Goal: Task Accomplishment & Management: Use online tool/utility

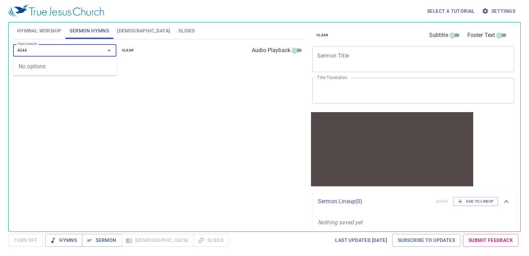
type input "404"
click at [59, 70] on li "404. Praise Him! Praise Him!" at bounding box center [64, 65] width 103 height 10
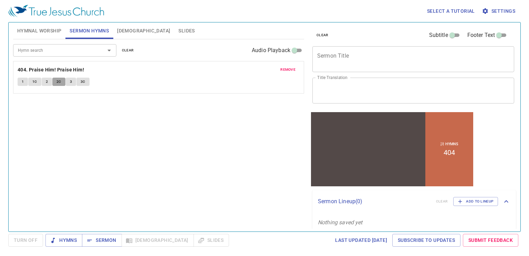
click at [56, 83] on span "2C" at bounding box center [58, 82] width 5 height 6
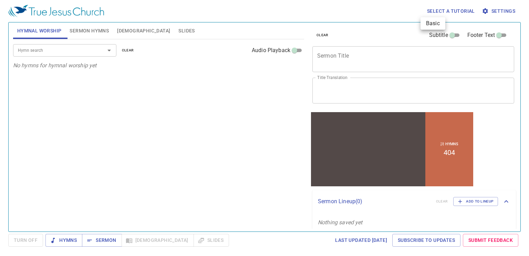
click at [369, 58] on div at bounding box center [264, 128] width 529 height 256
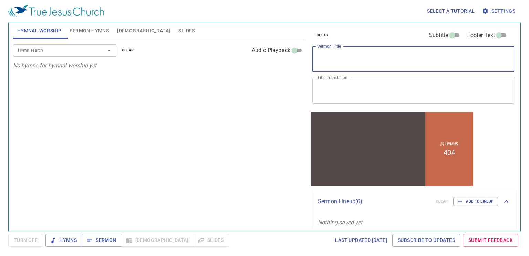
click at [369, 58] on textarea "Sermon Title" at bounding box center [413, 58] width 192 height 13
click at [265, 123] on div "Hymnal Worship Sermon Hymns Bible Slides Hymn search Hymn search clear Audio Pl…" at bounding box center [264, 124] width 508 height 209
type textarea "t"
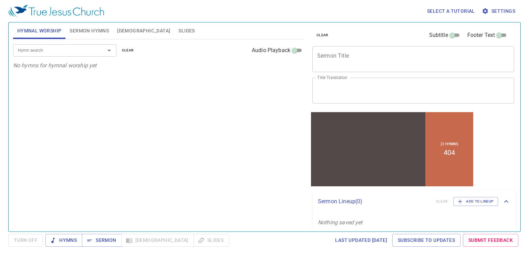
click at [265, 123] on div "Hymn search Hymn search clear Audio Playback No hymns for hymnal worship yet" at bounding box center [158, 132] width 291 height 186
click at [101, 241] on span "Sermon" at bounding box center [101, 240] width 29 height 9
click at [123, 32] on span "[DEMOGRAPHIC_DATA]" at bounding box center [143, 31] width 53 height 9
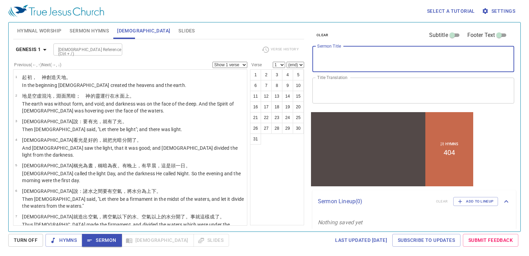
click at [354, 58] on textarea "Sermon Title" at bounding box center [413, 58] width 192 height 13
drag, startPoint x: 354, startPoint y: 58, endPoint x: 360, endPoint y: 57, distance: 6.4
click at [360, 57] on textarea "The Lord" at bounding box center [413, 58] width 192 height 13
click at [378, 53] on textarea "The Lord Be With" at bounding box center [413, 58] width 192 height 13
type textarea "The Lord Be With You"
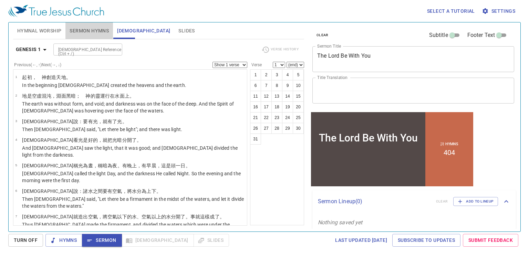
click at [82, 31] on span "Sermon Hymns" at bounding box center [89, 31] width 39 height 9
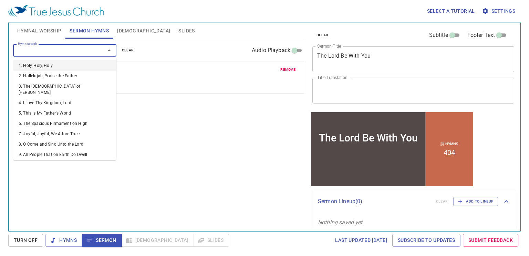
click at [84, 51] on input "Hymn search" at bounding box center [54, 50] width 79 height 8
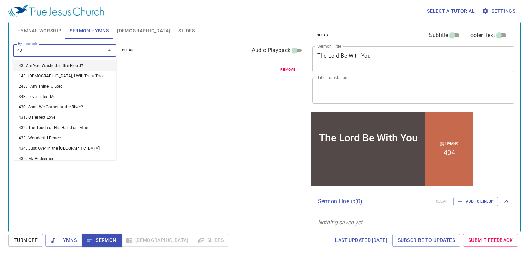
type input "436"
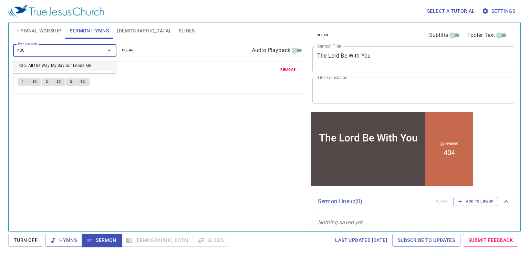
click at [50, 67] on li "436. All the Way My Saviour Leads Me" at bounding box center [64, 65] width 103 height 10
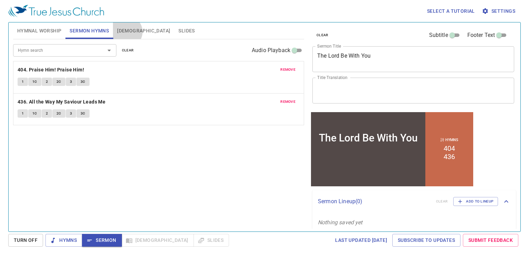
click at [126, 32] on span "[DEMOGRAPHIC_DATA]" at bounding box center [143, 31] width 53 height 9
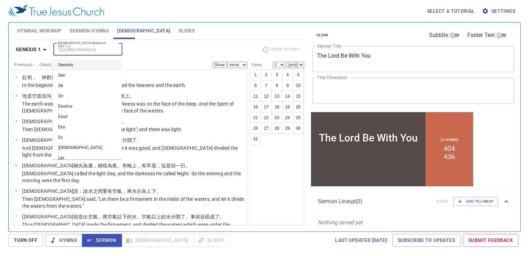
click at [105, 50] on input "[DEMOGRAPHIC_DATA] Reference (Ctrl + /)" at bounding box center [81, 49] width 53 height 8
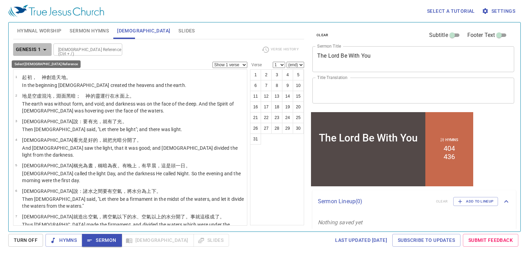
click at [46, 48] on icon "button" at bounding box center [45, 49] width 8 height 8
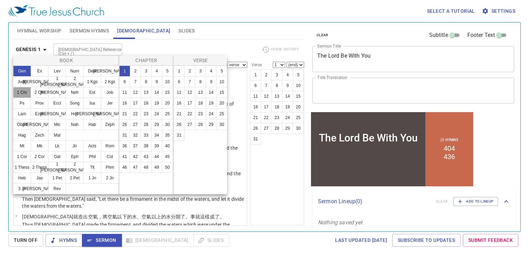
click at [22, 91] on button "1 Chr" at bounding box center [22, 92] width 18 height 11
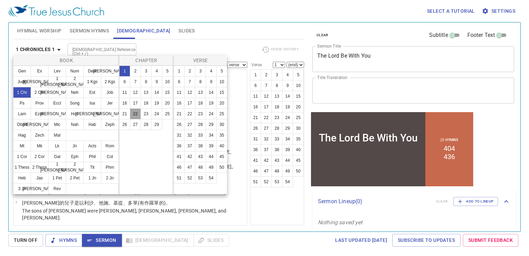
click at [135, 112] on button "22" at bounding box center [135, 113] width 11 height 11
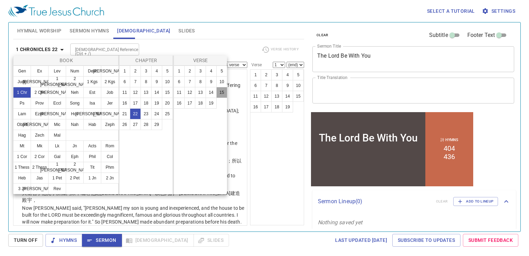
click at [222, 94] on button "15" at bounding box center [221, 92] width 11 height 11
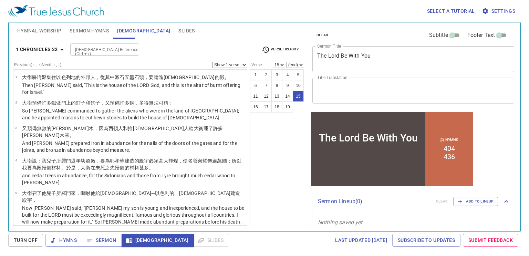
scroll to position [350, 0]
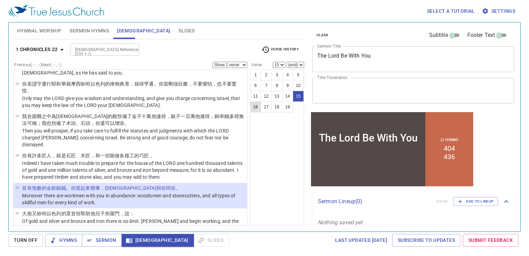
click at [255, 104] on button "16" at bounding box center [255, 106] width 11 height 11
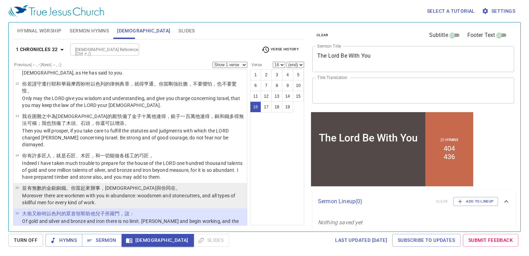
click at [146, 192] on p "Moreover there are workmen with you in abundance: woodsmen and stonecutters, an…" at bounding box center [133, 199] width 223 height 14
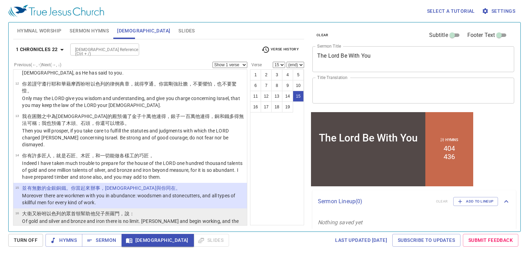
click at [135, 210] on td "大衛 又吩咐 以色列 的眾首領 幫助 他兒子 所羅門 ，說：" at bounding box center [133, 214] width 223 height 8
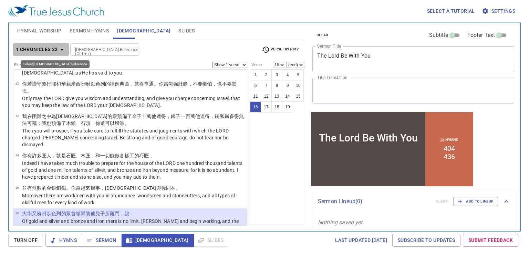
click at [61, 51] on icon "button" at bounding box center [62, 49] width 8 height 8
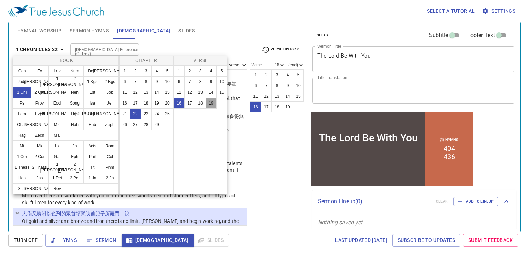
click at [212, 104] on button "19" at bounding box center [211, 102] width 11 height 11
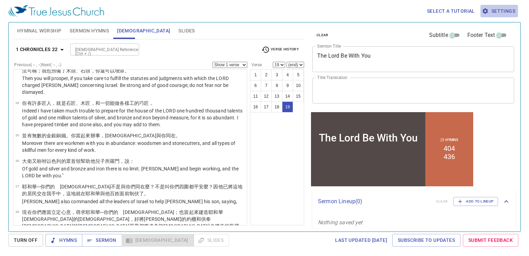
click at [504, 9] on span "Settings" at bounding box center [499, 11] width 32 height 9
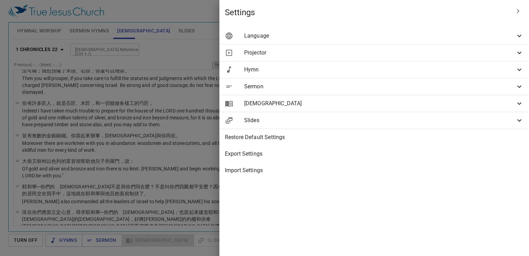
click at [466, 33] on span "Language" at bounding box center [379, 36] width 271 height 8
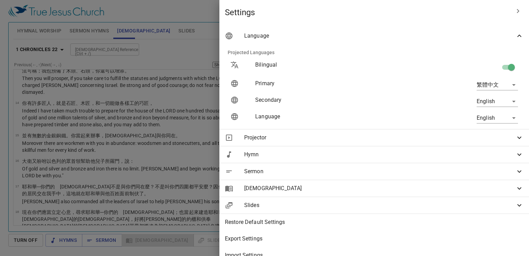
click at [318, 22] on div at bounding box center [264, 128] width 529 height 256
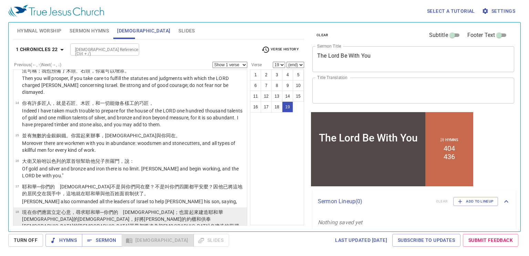
click at [116, 209] on wh3068 "─你們的　神 ；也當起來 建造 耶和華 　神 的聖所 ，好將耶和華 的約 櫃 和供奉　神 的聖 器皿 都搬進 為耶和華 名 建造 的殿 裡。" at bounding box center [133, 218] width 222 height 19
select select "18"
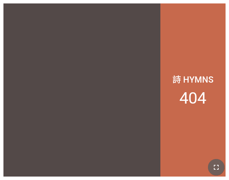
click at [215, 166] on icon "button" at bounding box center [216, 167] width 8 height 8
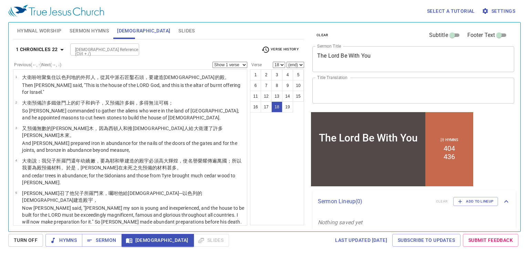
scroll to position [402, 0]
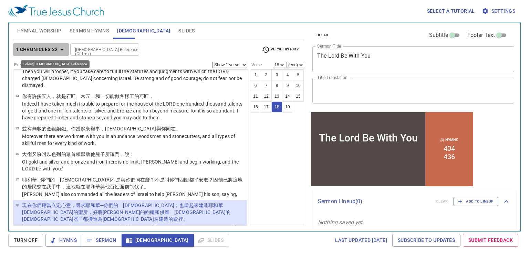
click at [58, 49] on icon "button" at bounding box center [62, 49] width 8 height 8
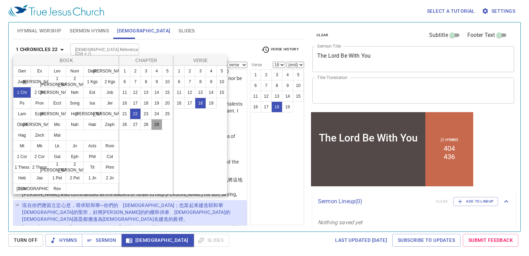
click at [158, 123] on button "29" at bounding box center [156, 124] width 11 height 11
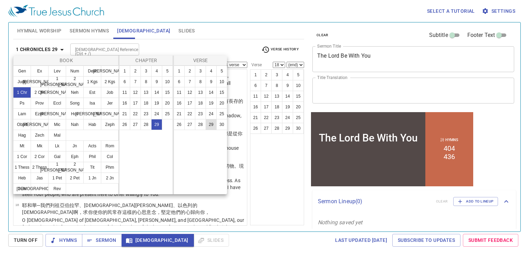
scroll to position [0, 0]
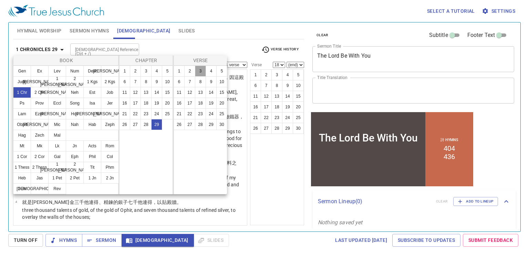
click at [200, 72] on button "3" at bounding box center [200, 70] width 11 height 11
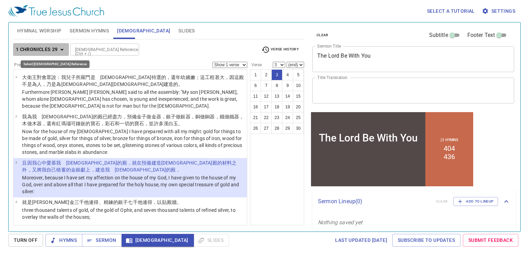
click at [59, 49] on icon "button" at bounding box center [62, 49] width 8 height 8
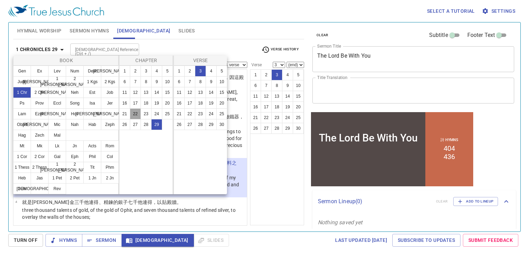
click at [135, 113] on button "22" at bounding box center [135, 113] width 11 height 11
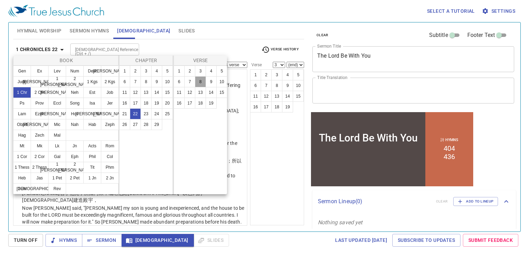
click at [200, 82] on button "8" at bounding box center [200, 81] width 11 height 11
select select "8"
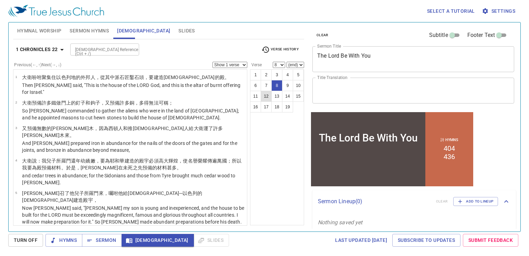
scroll to position [130, 0]
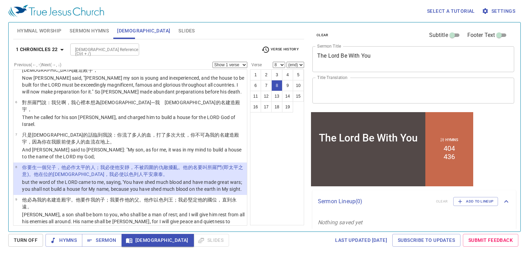
click at [300, 61] on div "1 Chronicles 22 Bible Reference (Ctrl + /) Bible Reference (Ctrl + /) Verse His…" at bounding box center [158, 52] width 291 height 19
click at [299, 63] on select "(end) 9 10 11 12 13 14 15 16 17 18 19" at bounding box center [296, 65] width 18 height 6
click at [287, 62] on select "(end) 9 10 11 12 13 14 15 16 17 18 19" at bounding box center [296, 65] width 18 height 6
click at [302, 62] on select "(end) 9 10 11 12 13 14 15 16 17 18 19" at bounding box center [296, 65] width 18 height 6
select select "10"
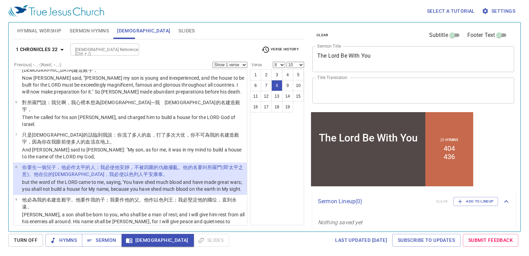
click at [287, 62] on select "(end) 9 10 11 12 13 14 15 16 17 18 19" at bounding box center [296, 65] width 18 height 6
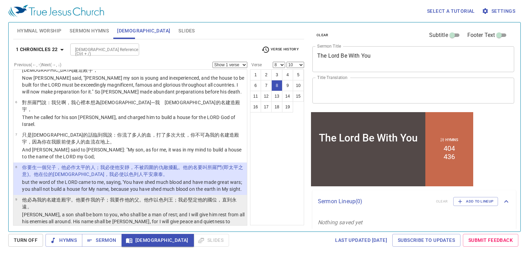
click at [149, 197] on wh1 "。他作以色列 王；我必堅定 他的國 位 ，直到永遠 。" at bounding box center [129, 203] width 215 height 12
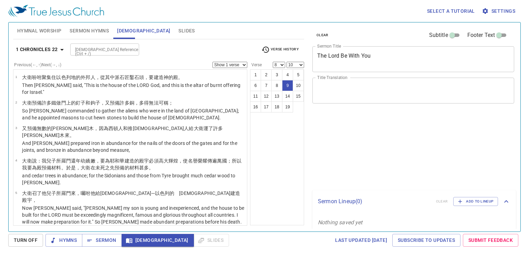
select select "8"
select select "10"
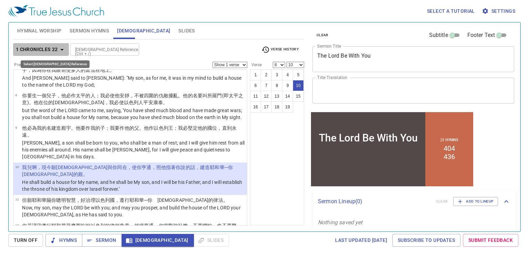
click at [62, 48] on icon "button" at bounding box center [62, 49] width 8 height 8
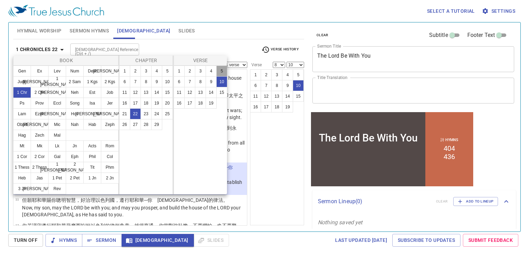
click at [222, 70] on button "5" at bounding box center [221, 70] width 11 height 11
select select "5"
select select
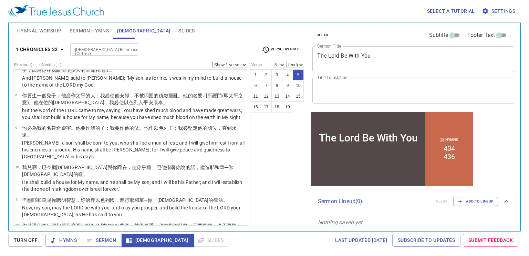
scroll to position [43, 0]
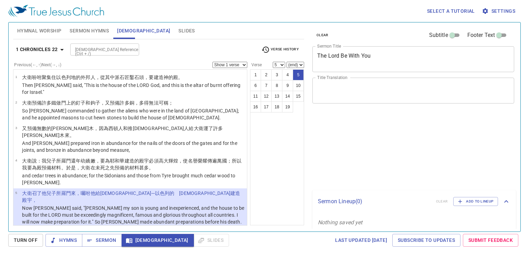
select select "5"
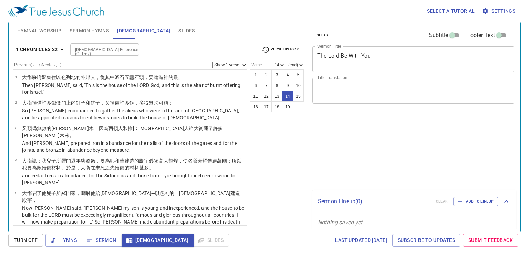
select select "14"
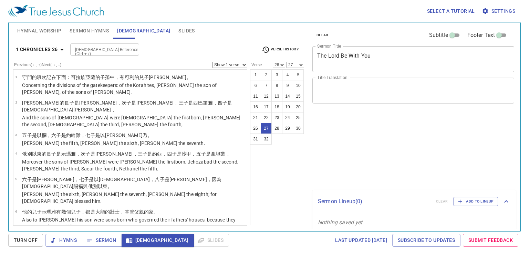
select select "26"
select select "27"
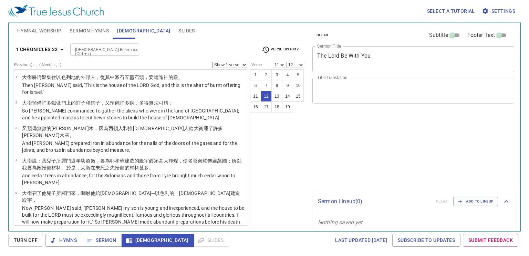
select select "11"
select select "12"
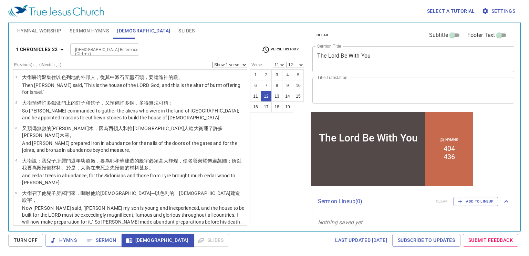
scroll to position [227, 0]
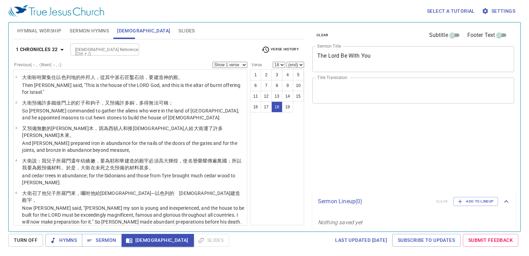
select select "18"
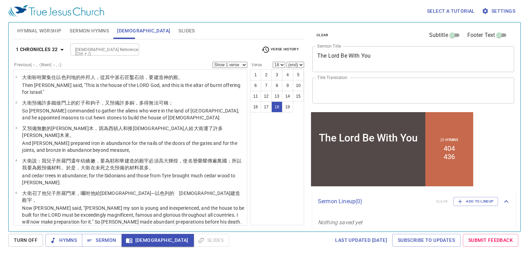
scroll to position [402, 0]
